Goal: Transaction & Acquisition: Purchase product/service

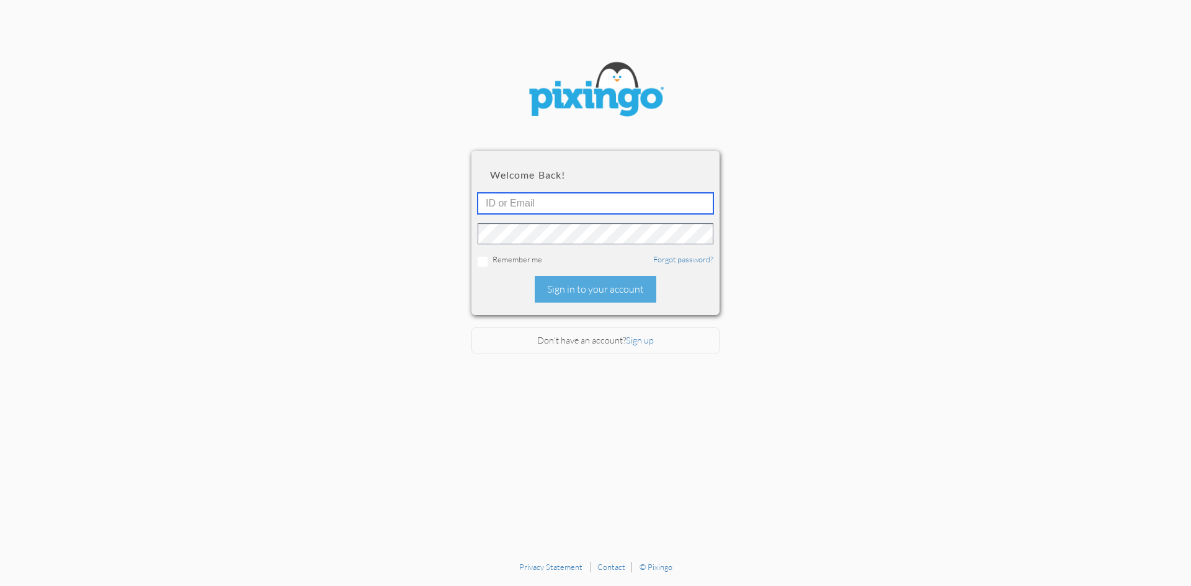
click at [548, 208] on input "text" at bounding box center [596, 203] width 236 height 21
type input "[PERSON_NAME][EMAIL_ADDRESS][DOMAIN_NAME]"
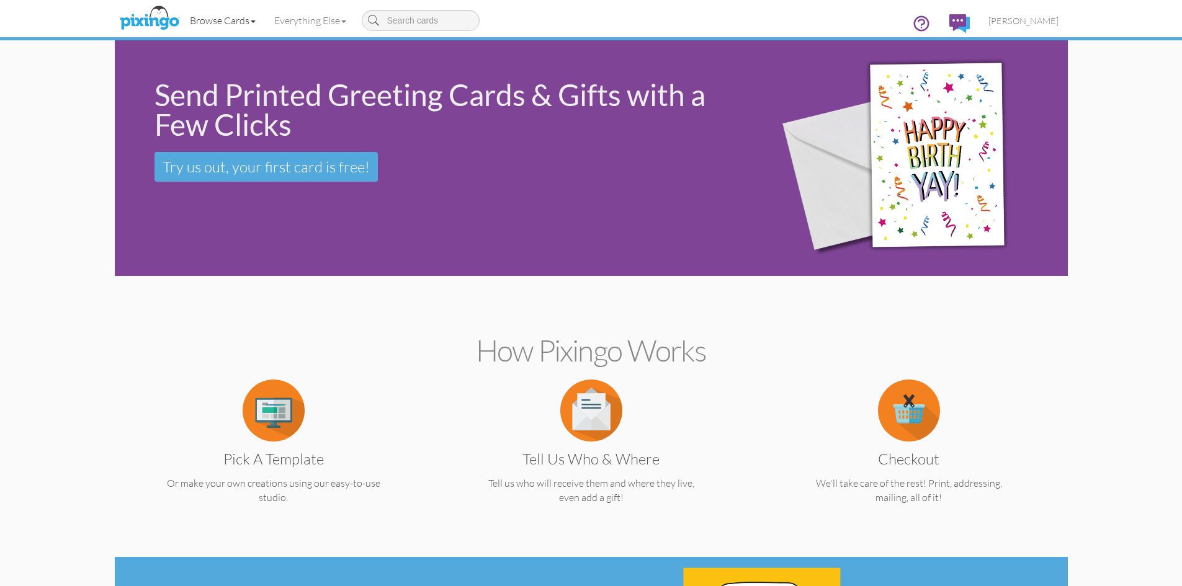
click at [207, 20] on link "Browse Cards" at bounding box center [223, 20] width 84 height 31
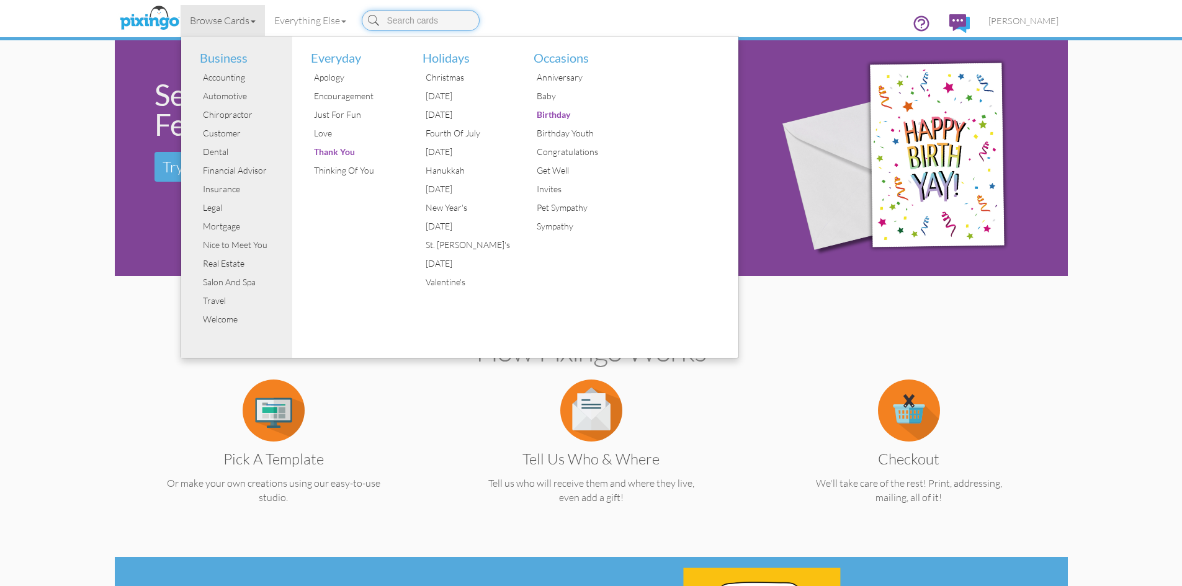
click at [412, 24] on input at bounding box center [421, 20] width 118 height 21
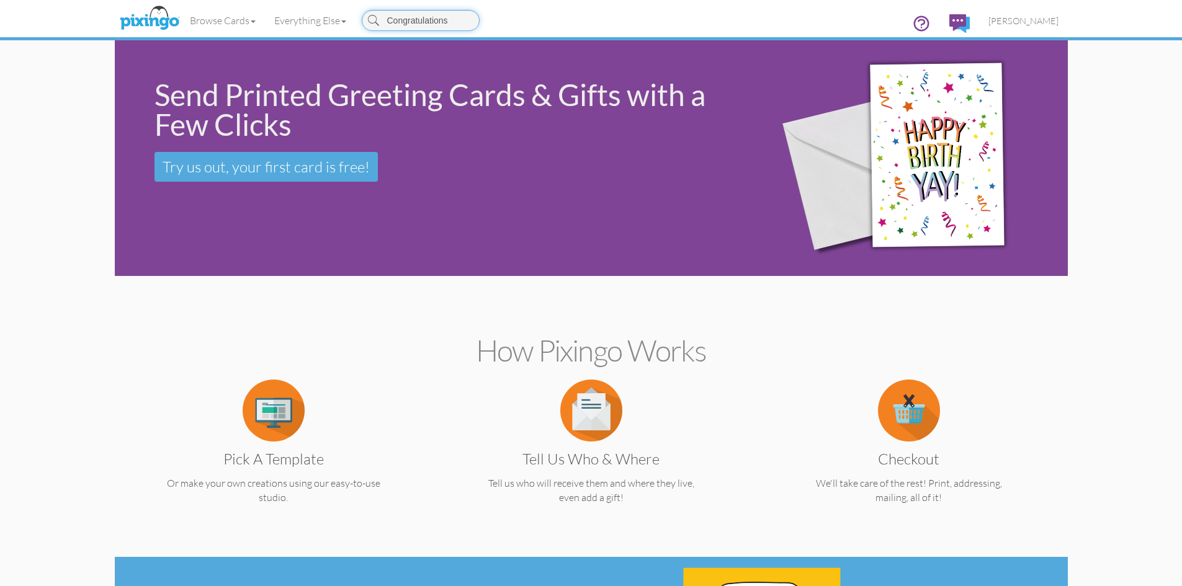
type input "Congratulations"
